Goal: Find specific page/section: Find specific page/section

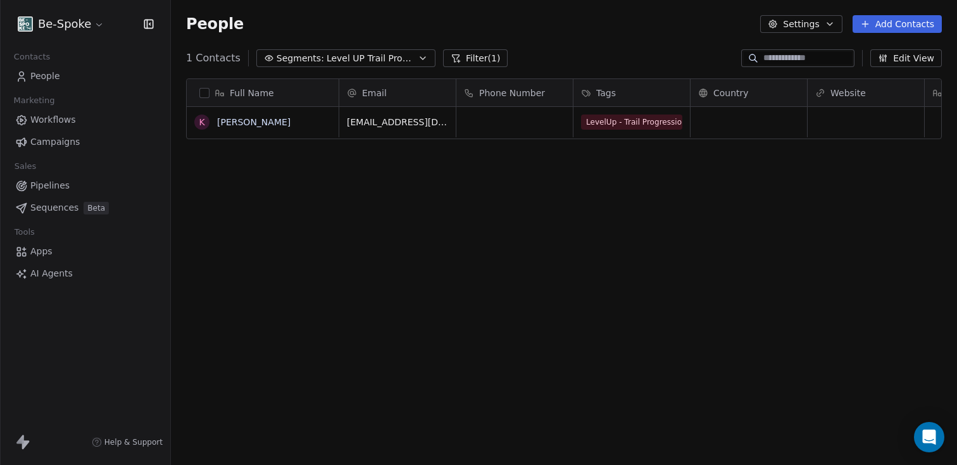
scroll to position [399, 776]
click at [65, 80] on link "People" at bounding box center [85, 76] width 150 height 21
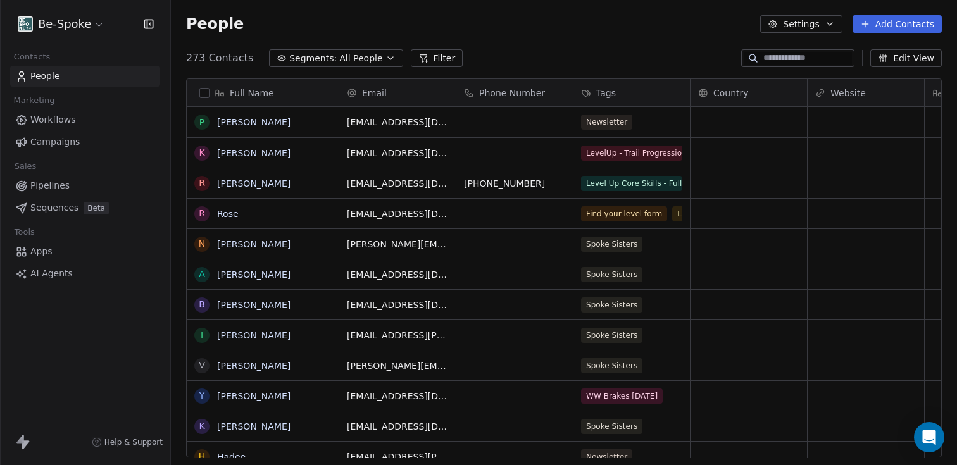
scroll to position [399, 776]
